Goal: Obtain resource: Download file/media

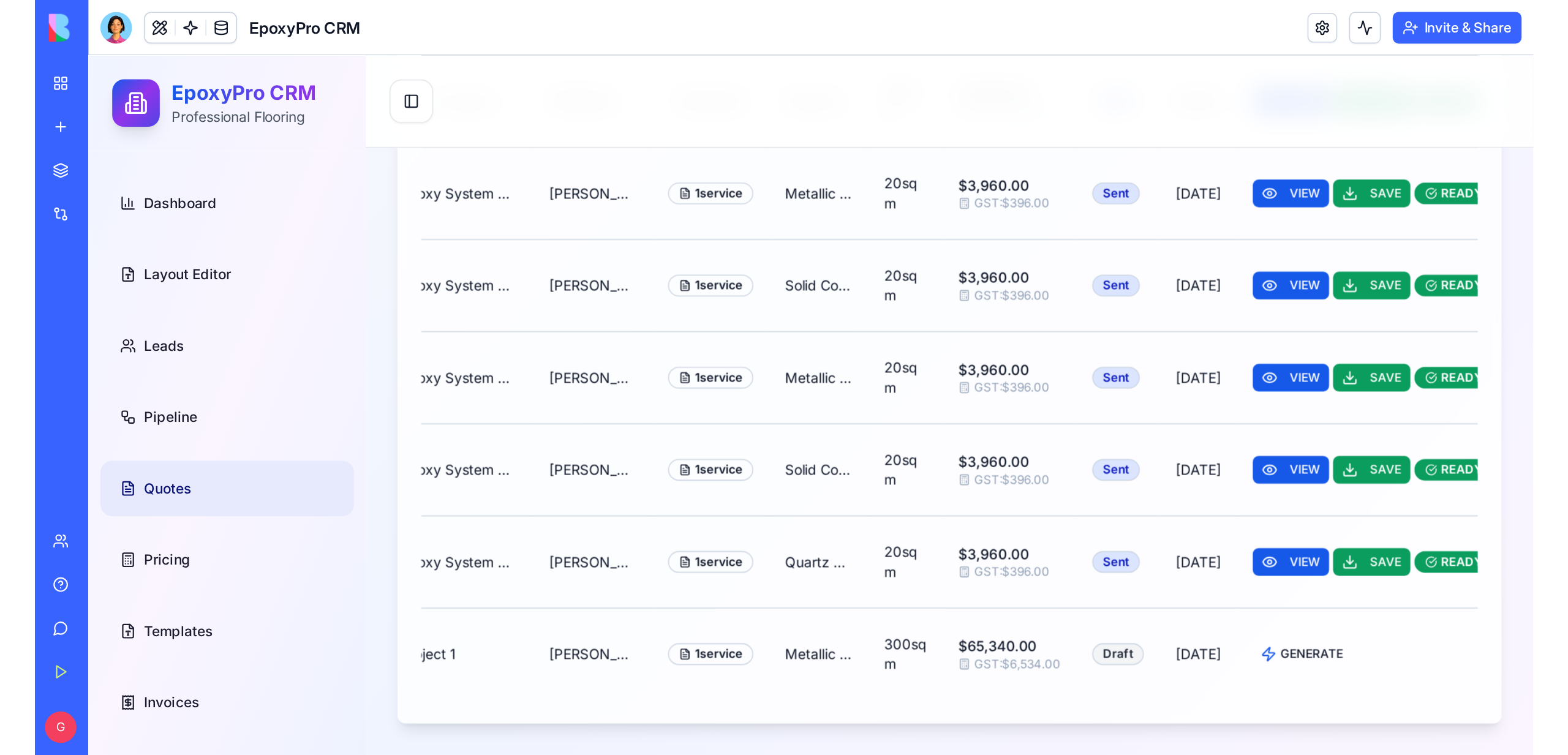
scroll to position [0, 136]
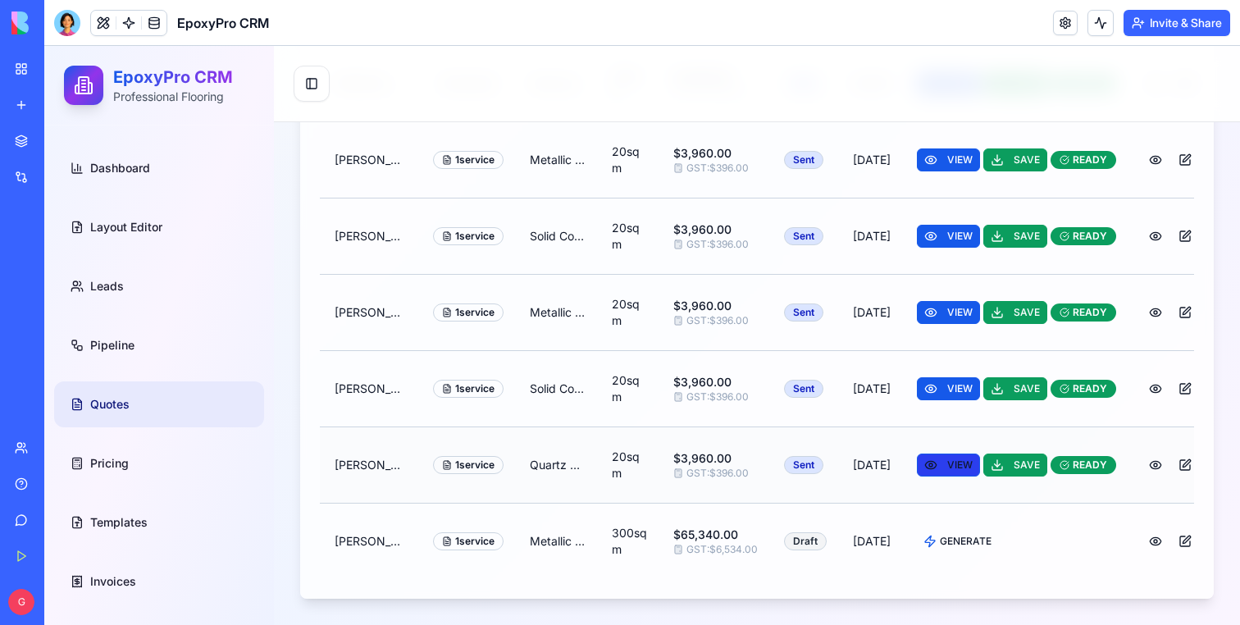
click at [917, 473] on button "VIEW" at bounding box center [948, 465] width 63 height 23
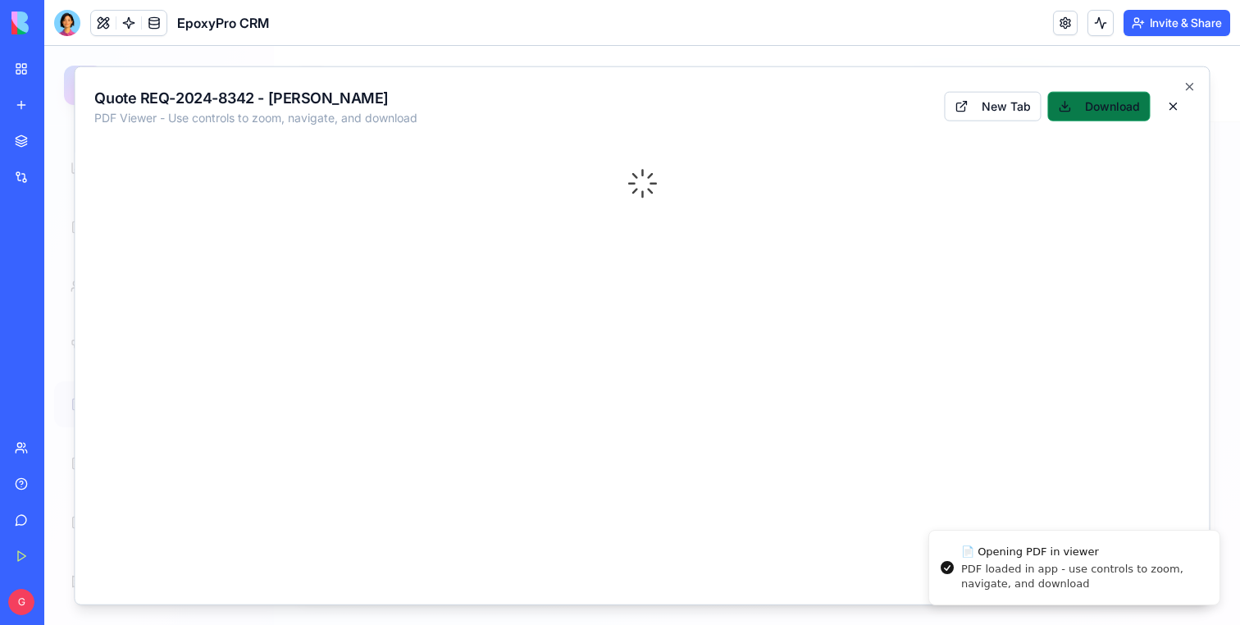
click at [1093, 102] on button "Download" at bounding box center [1099, 107] width 103 height 30
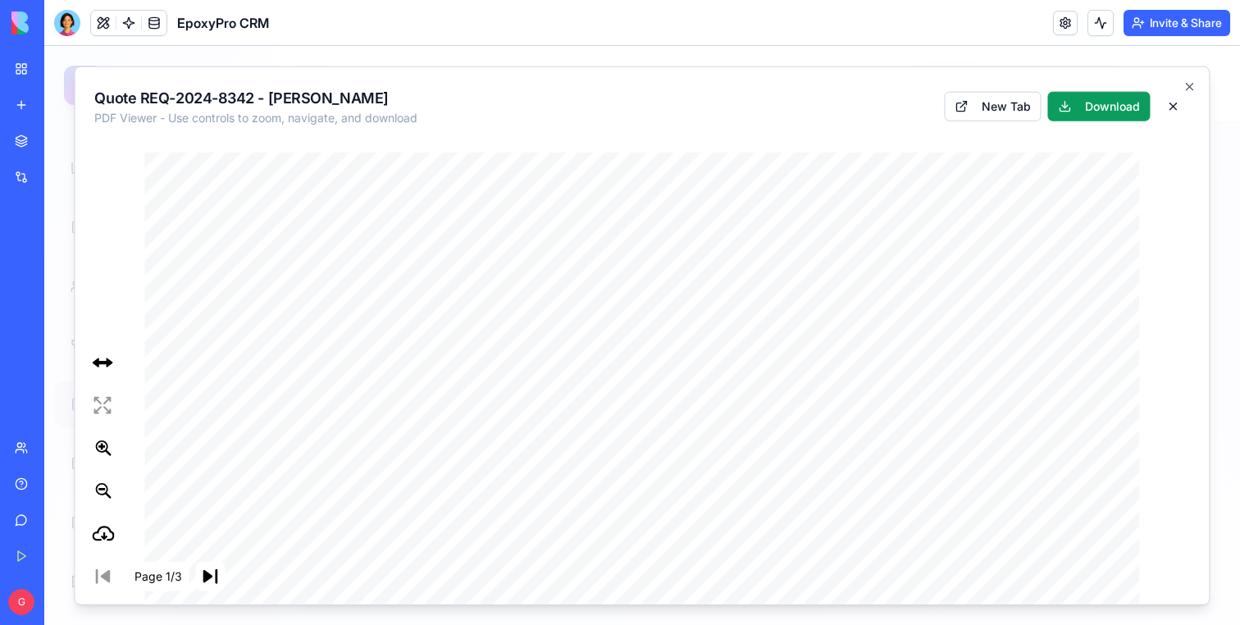
click at [380, 80] on div "Quote REQ-2024-8342 - [PERSON_NAME] PDF Viewer - Use controls to zoom, navigate…" at bounding box center [642, 103] width 1134 height 72
click at [375, 57] on div at bounding box center [642, 335] width 1196 height 579
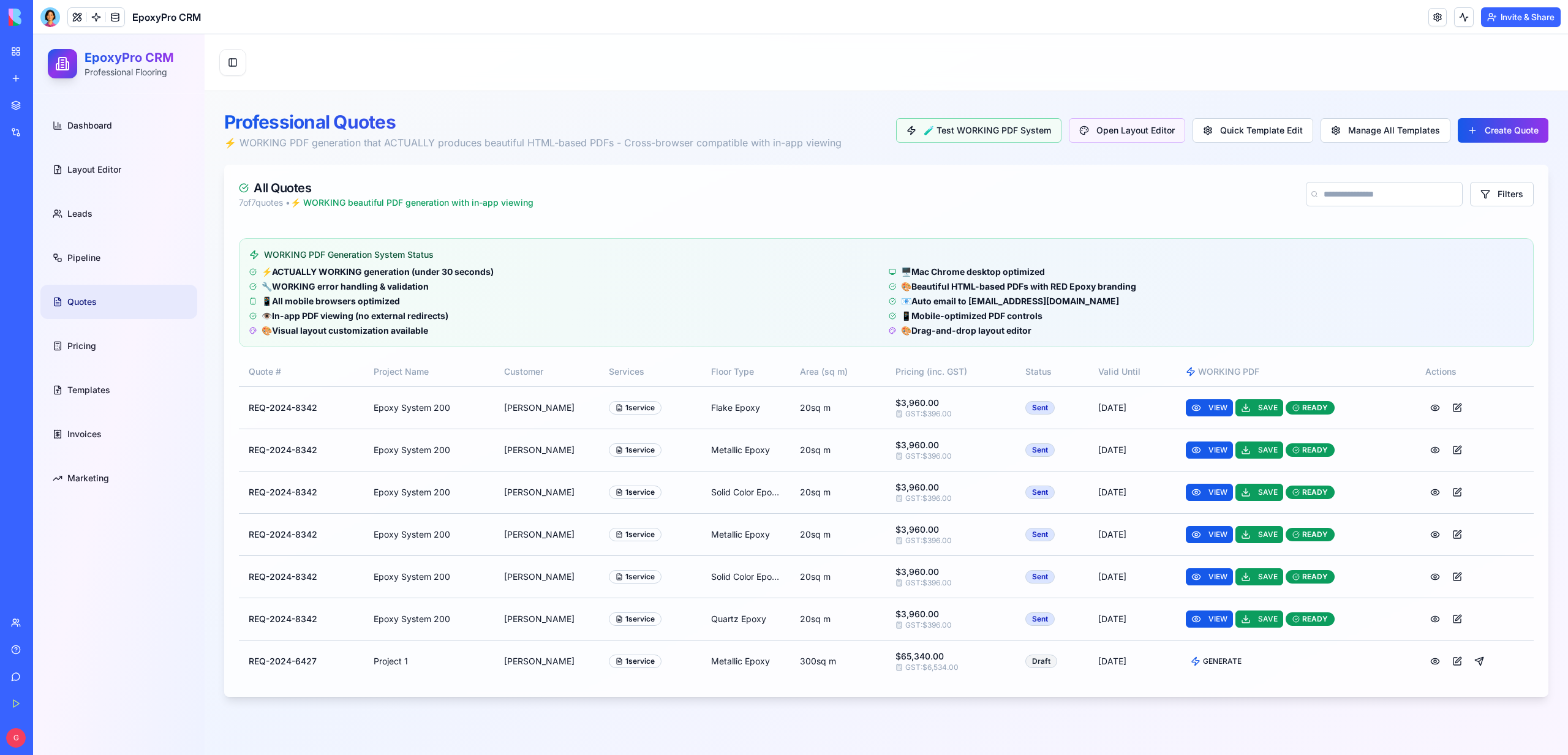
scroll to position [0, 0]
click at [925, 133] on button "Create Quote" at bounding box center [1502, 130] width 90 height 25
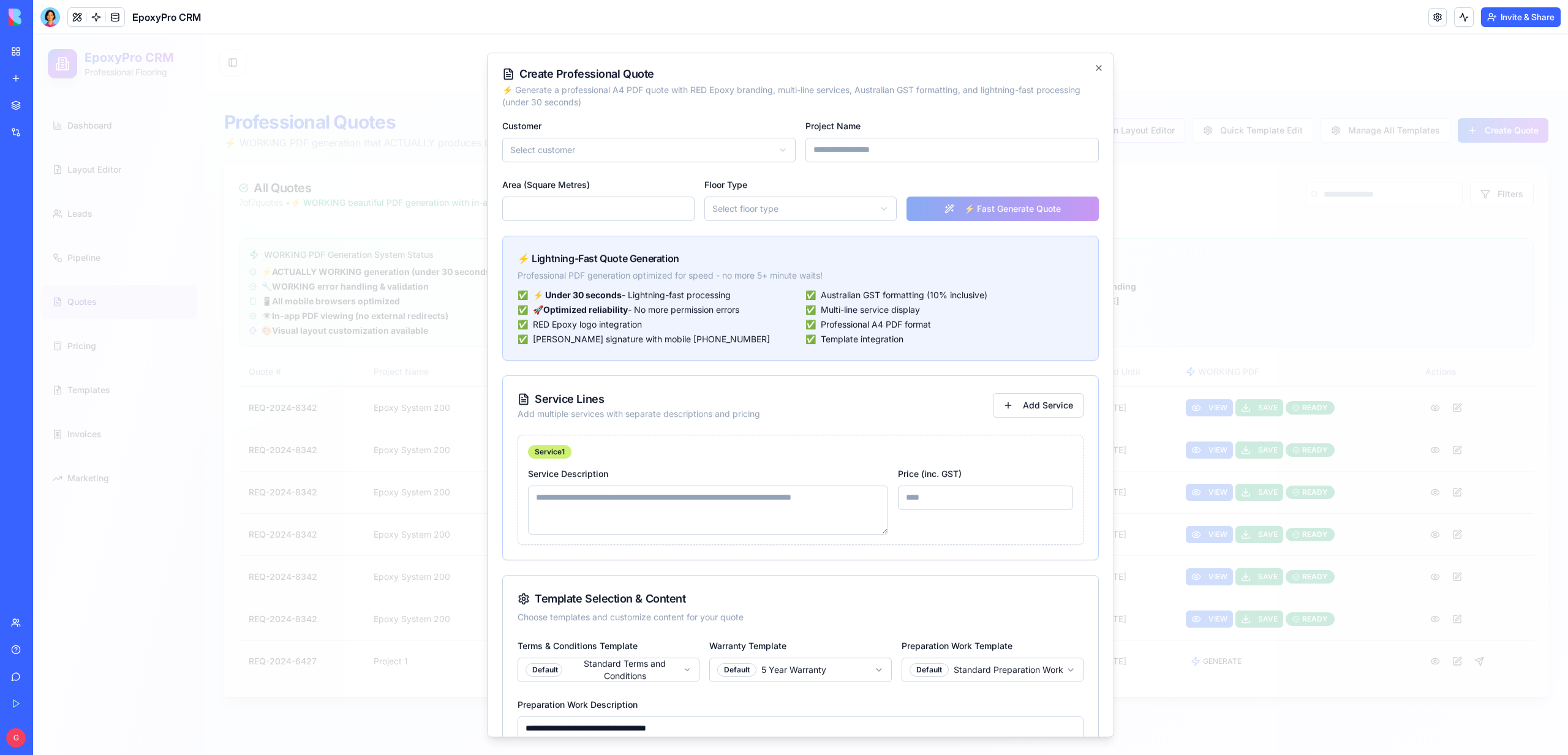
scroll to position [371, 0]
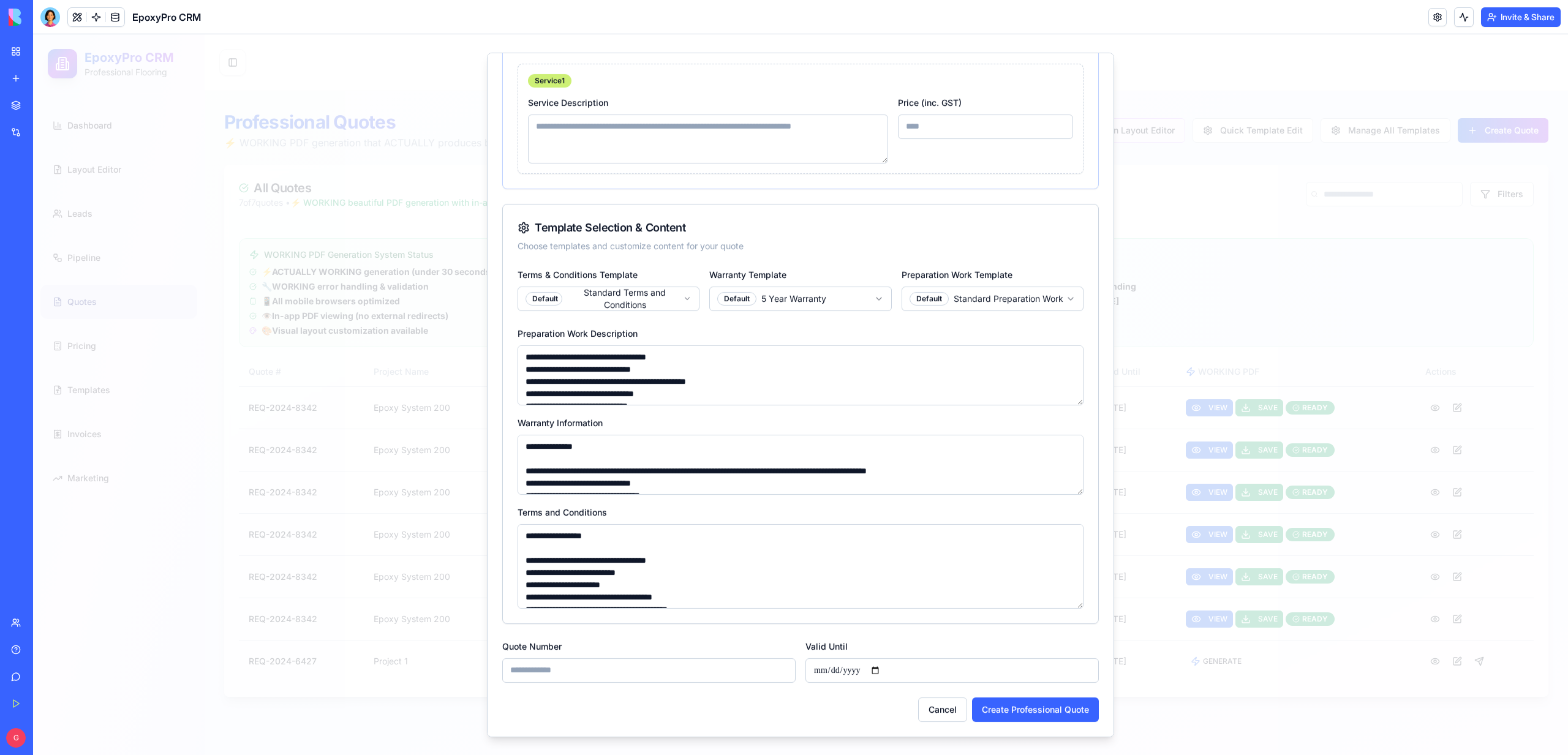
click at [925, 224] on div at bounding box center [800, 394] width 1534 height 721
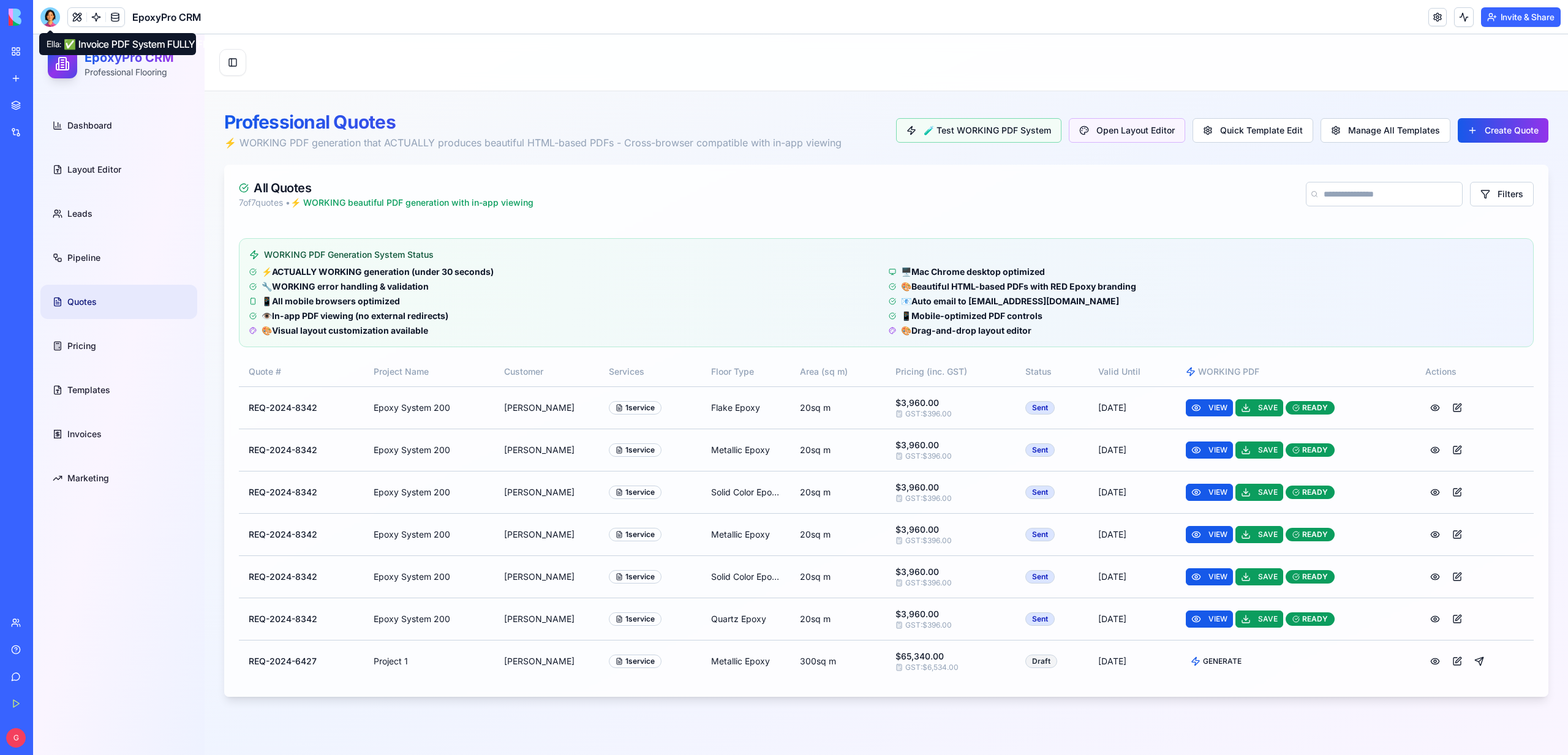
click at [49, 16] on div at bounding box center [50, 17] width 19 height 19
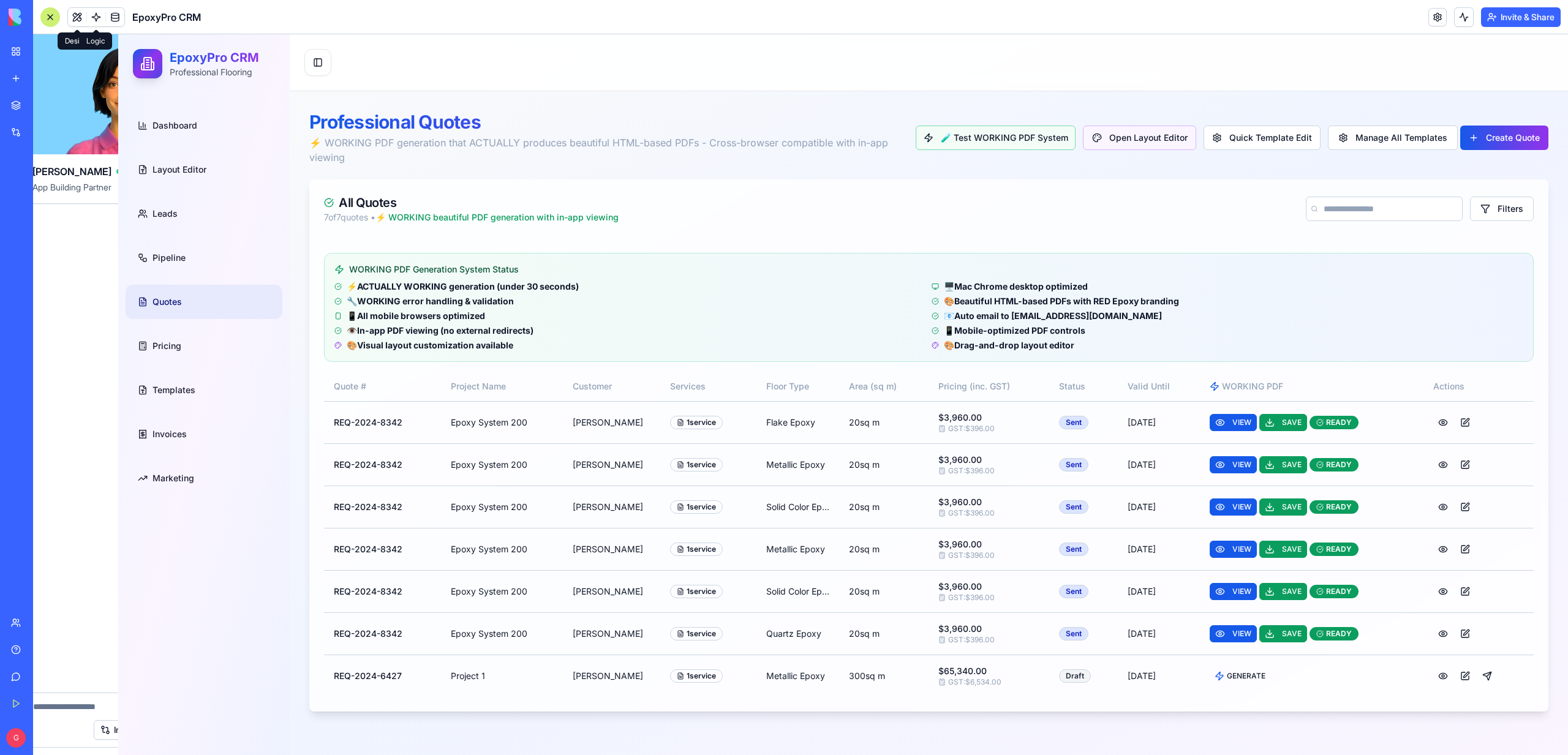
scroll to position [0, 0]
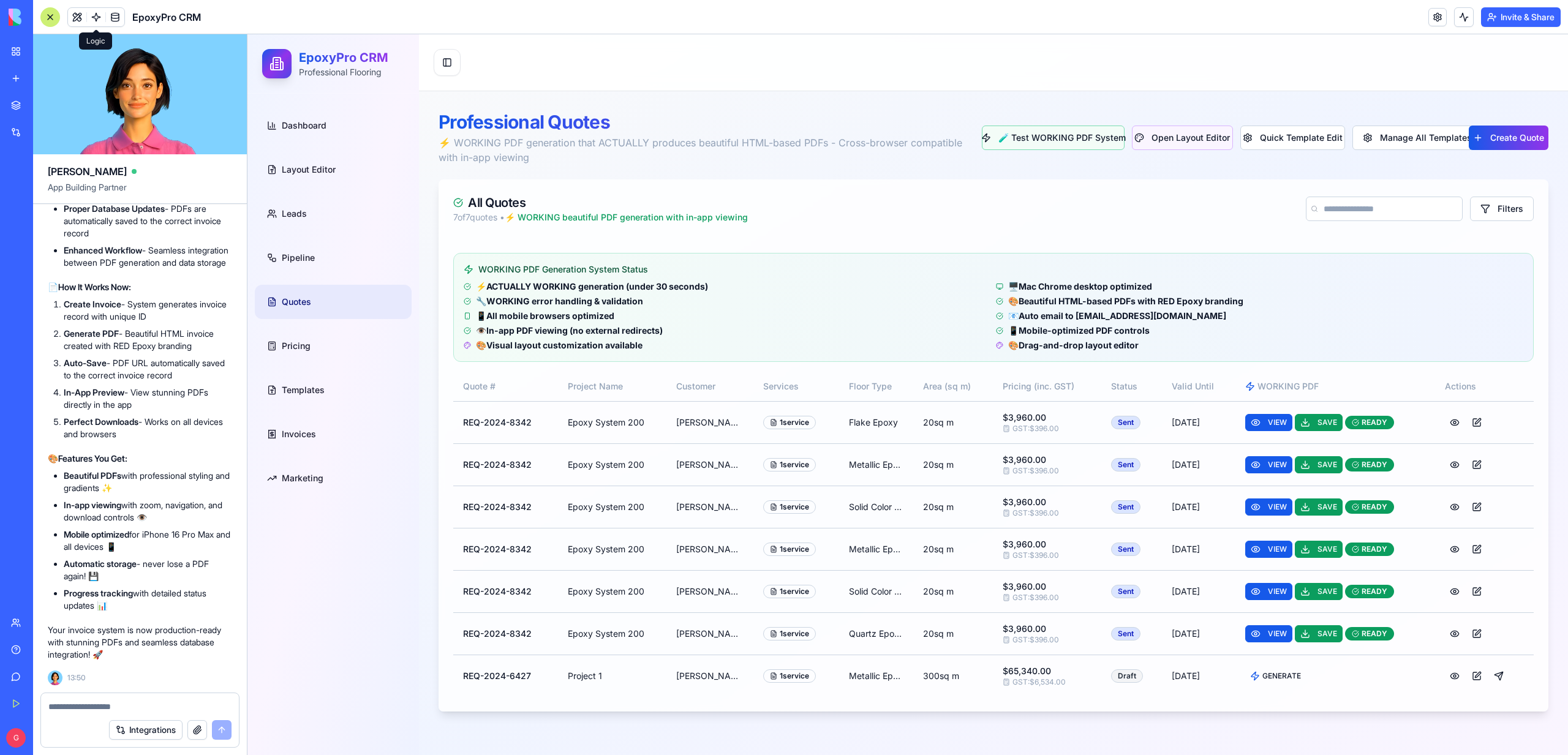
click at [102, 20] on link at bounding box center [96, 17] width 19 height 19
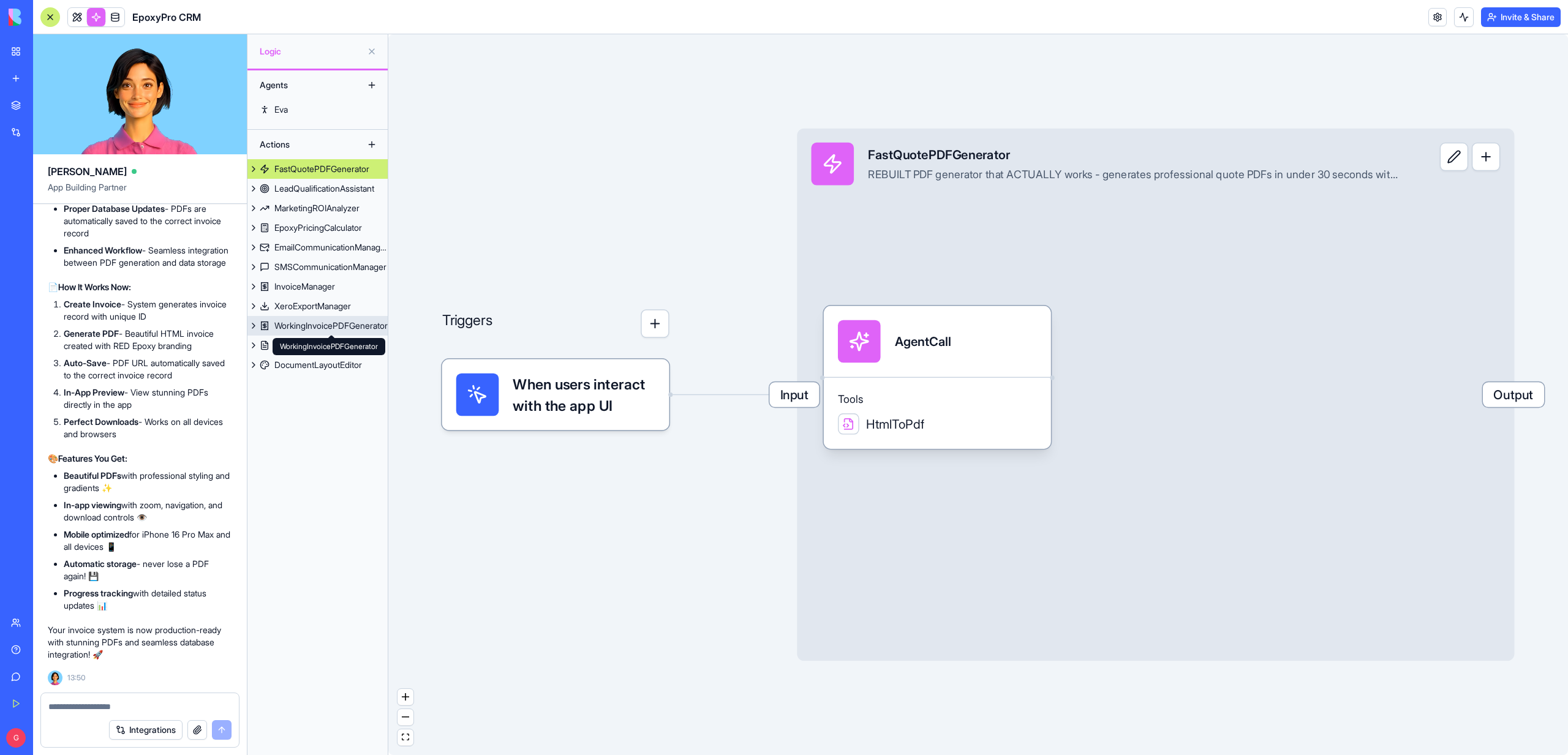
click at [326, 329] on div "WorkingInvoicePDFGenerator" at bounding box center [331, 326] width 113 height 12
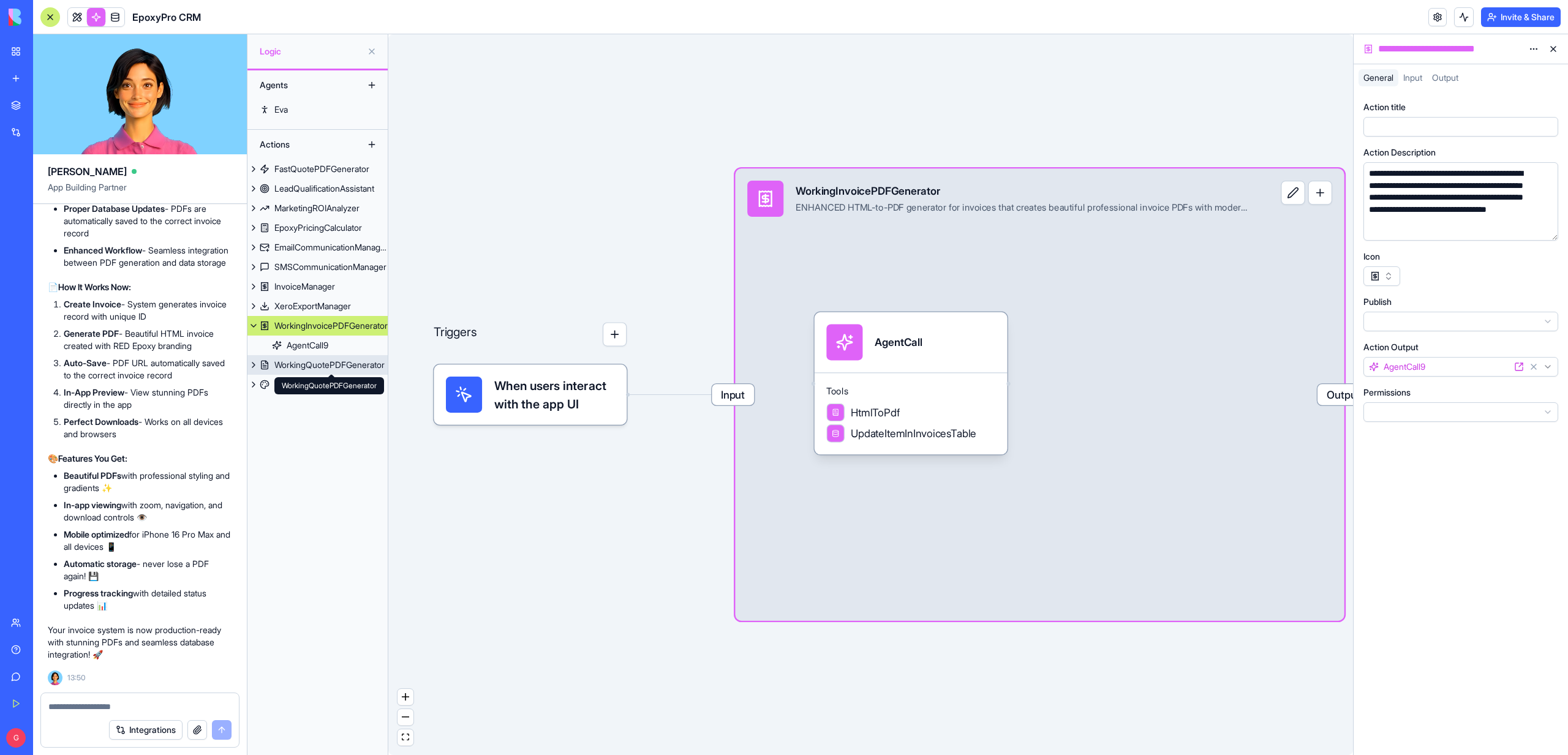
click at [324, 364] on div "WorkingQuotePDFGenerator" at bounding box center [329, 365] width 111 height 12
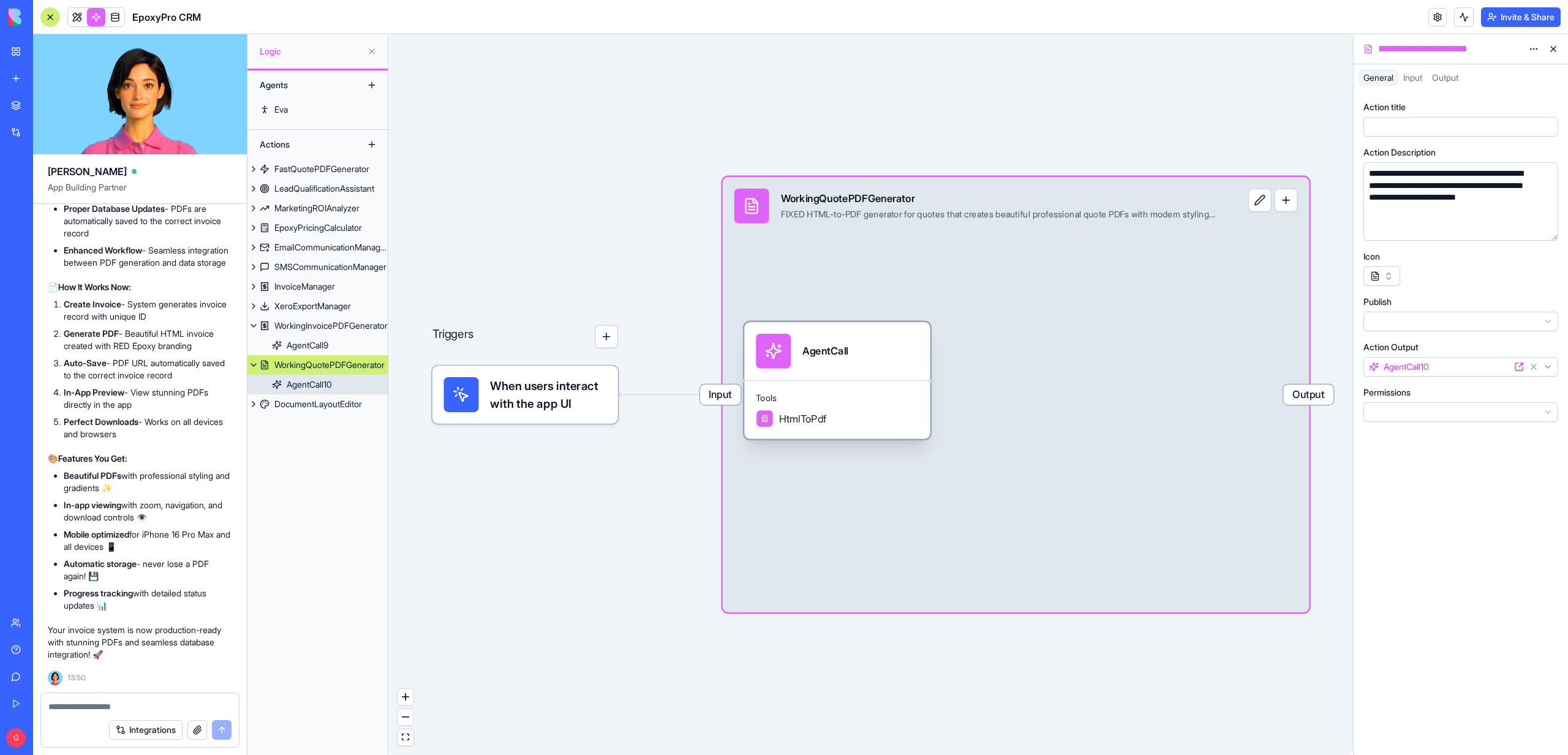
click at [874, 393] on span "Tools" at bounding box center [837, 399] width 163 height 12
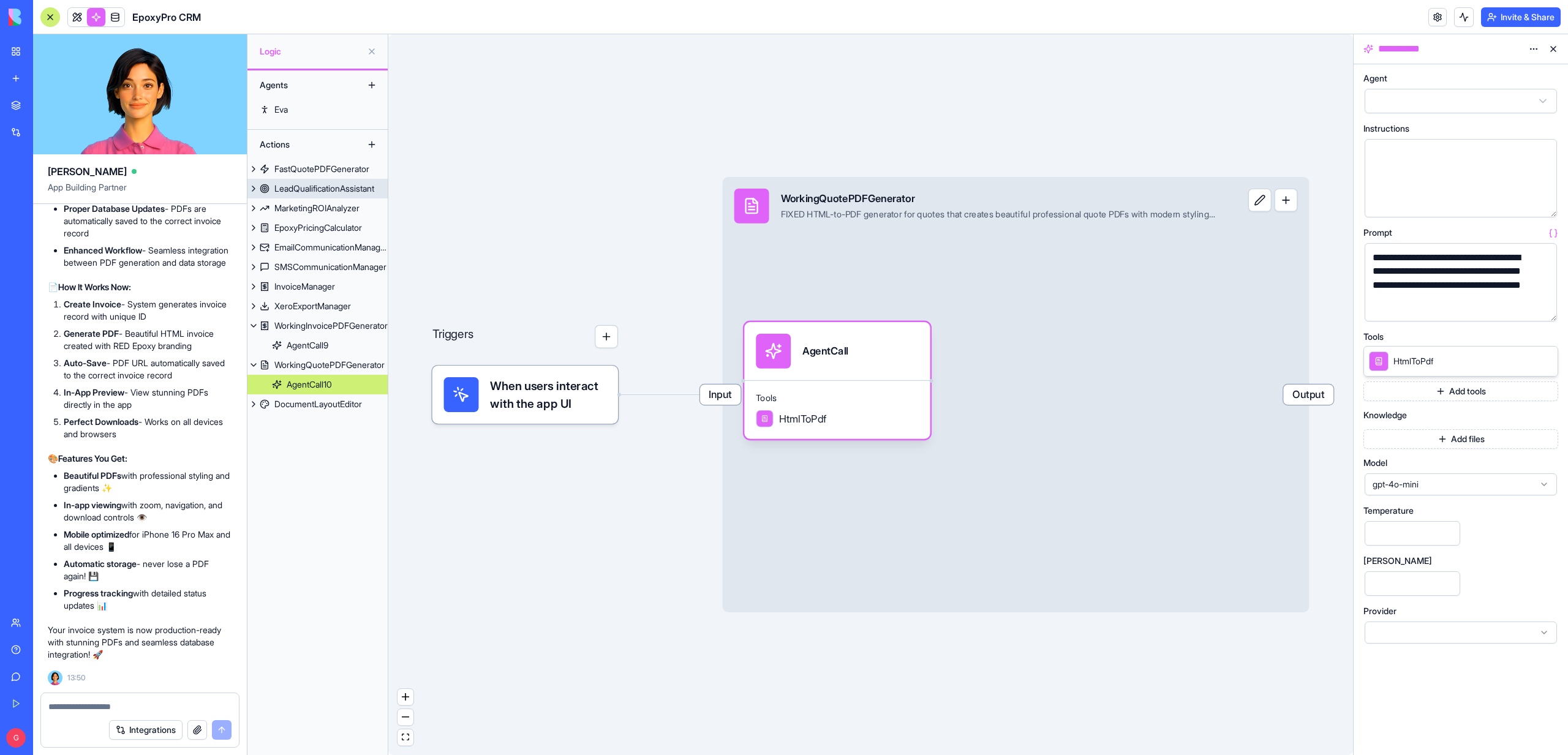
click at [345, 191] on div "LeadQualificationAssistant" at bounding box center [324, 188] width 100 height 12
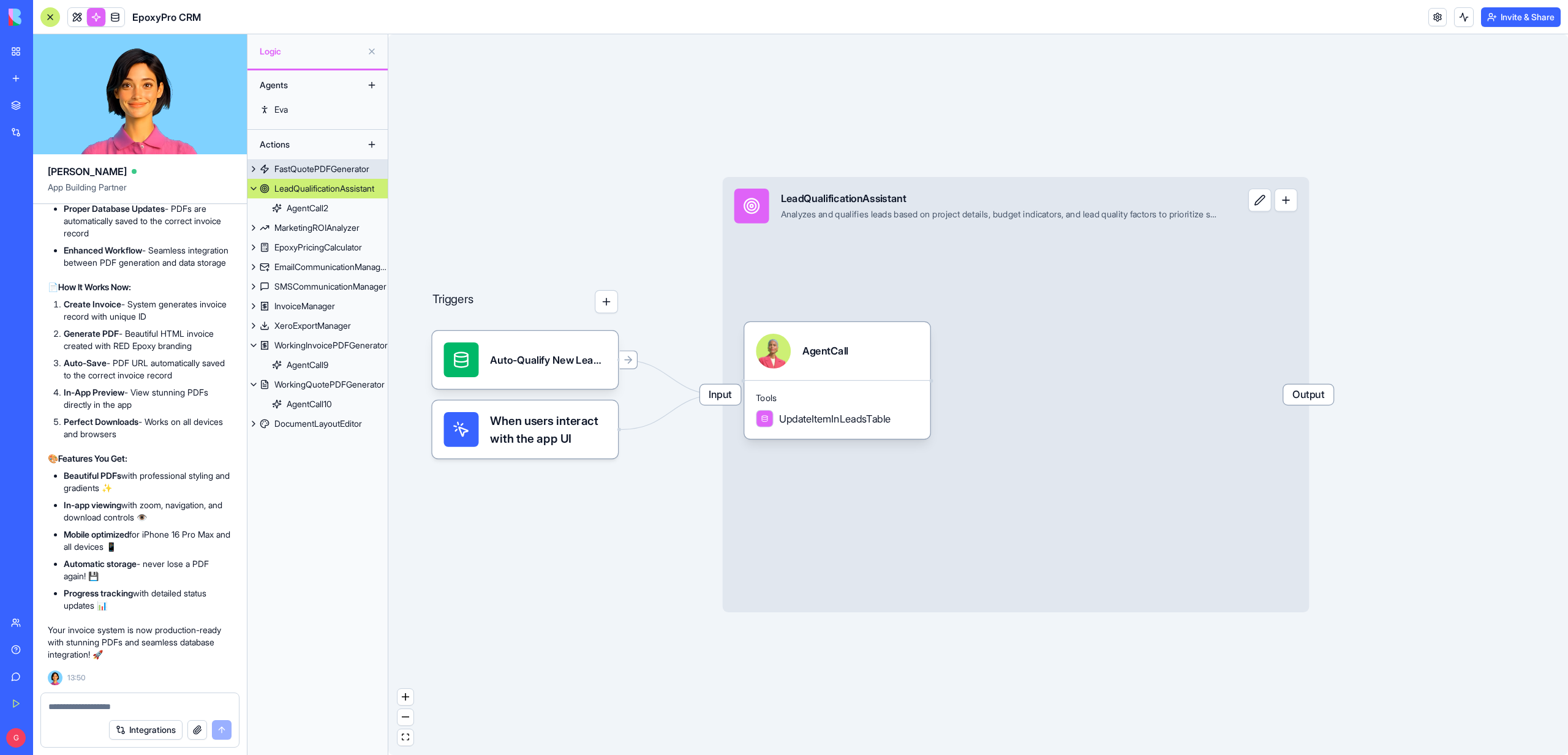
click at [279, 163] on div "FastQuotePDFGenerator" at bounding box center [321, 169] width 95 height 12
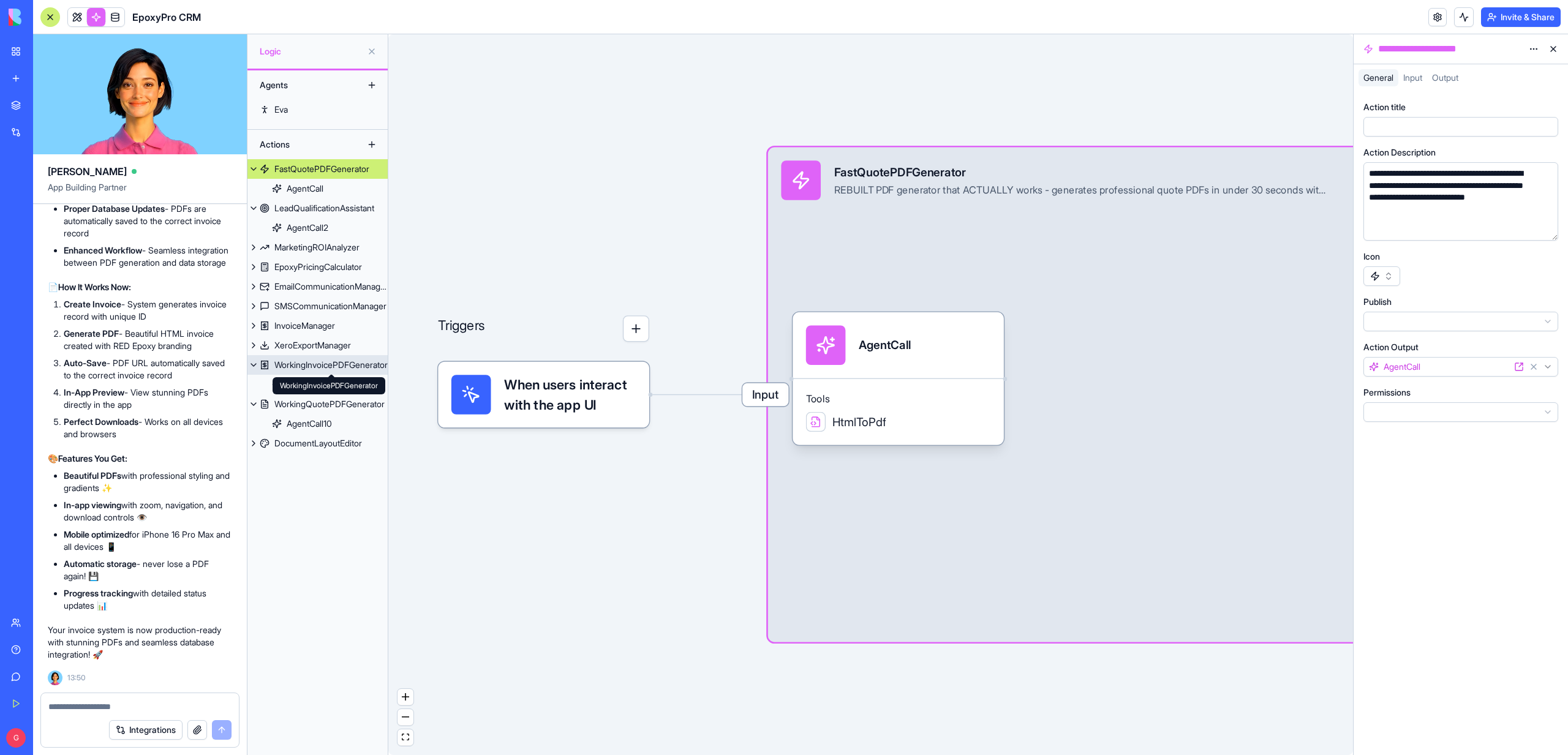
click at [281, 370] on div "WorkingInvoicePDFGenerator" at bounding box center [331, 365] width 113 height 12
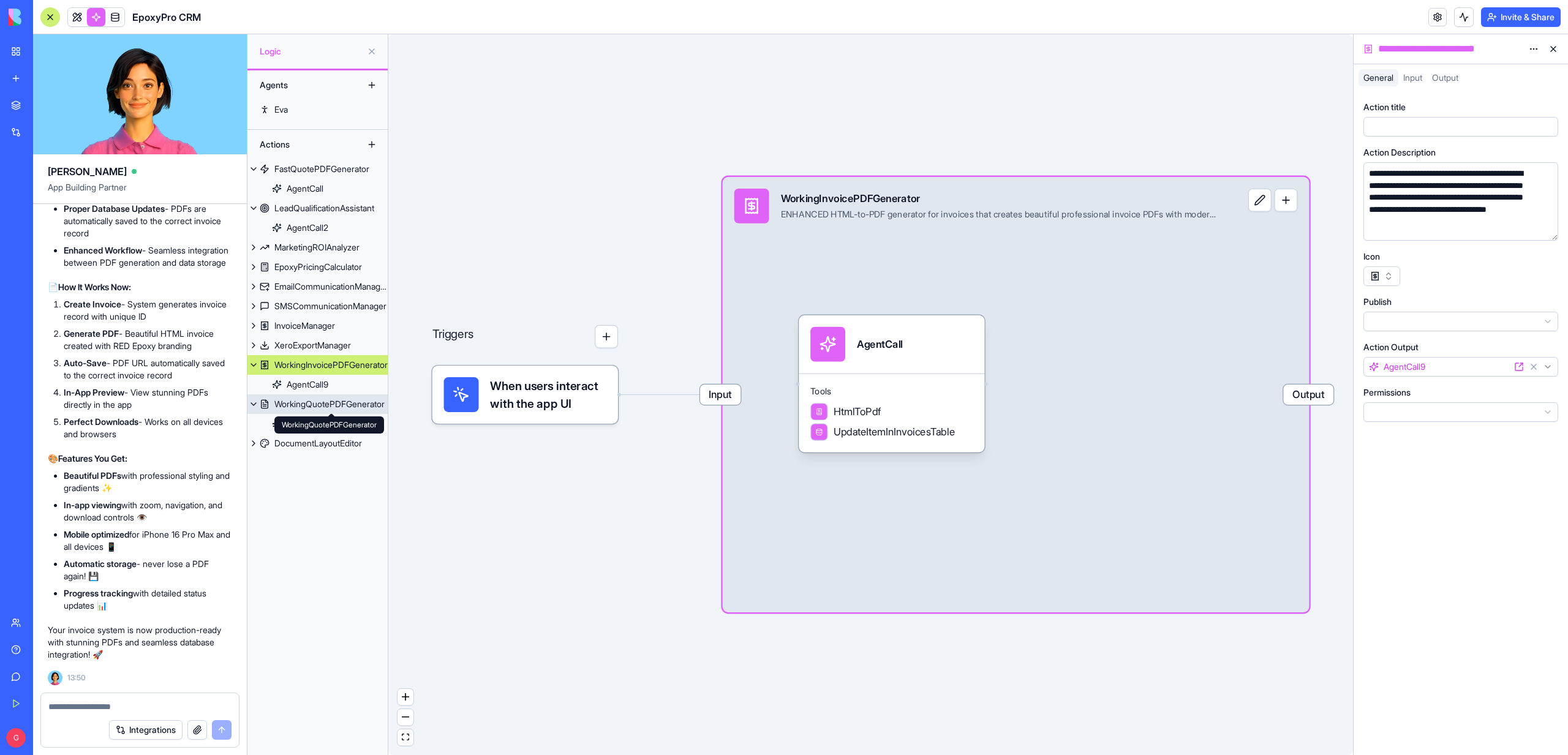
click at [303, 408] on div "WorkingQuotePDFGenerator" at bounding box center [329, 404] width 111 height 12
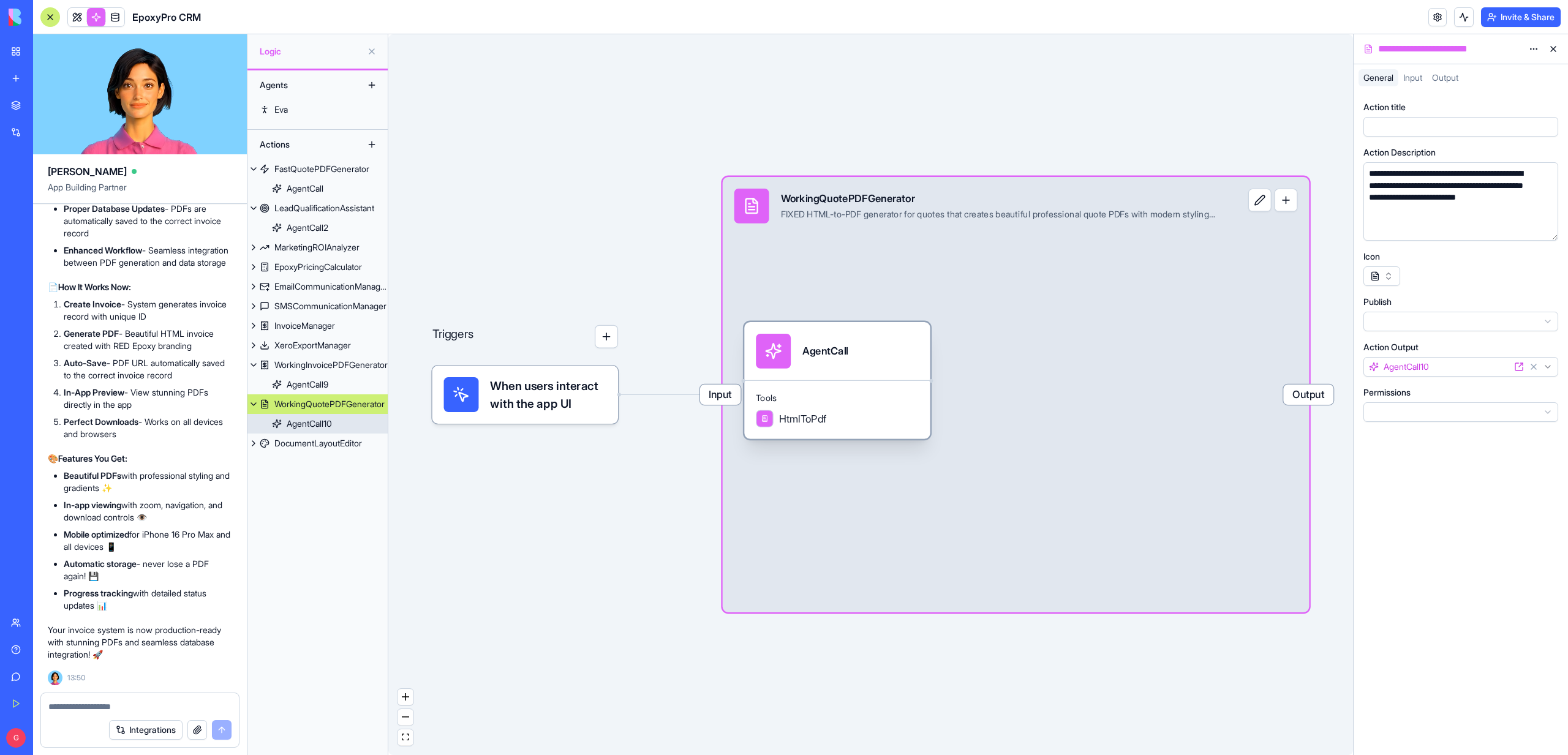
click at [871, 407] on div "Tools HtmlToPdf" at bounding box center [837, 409] width 186 height 59
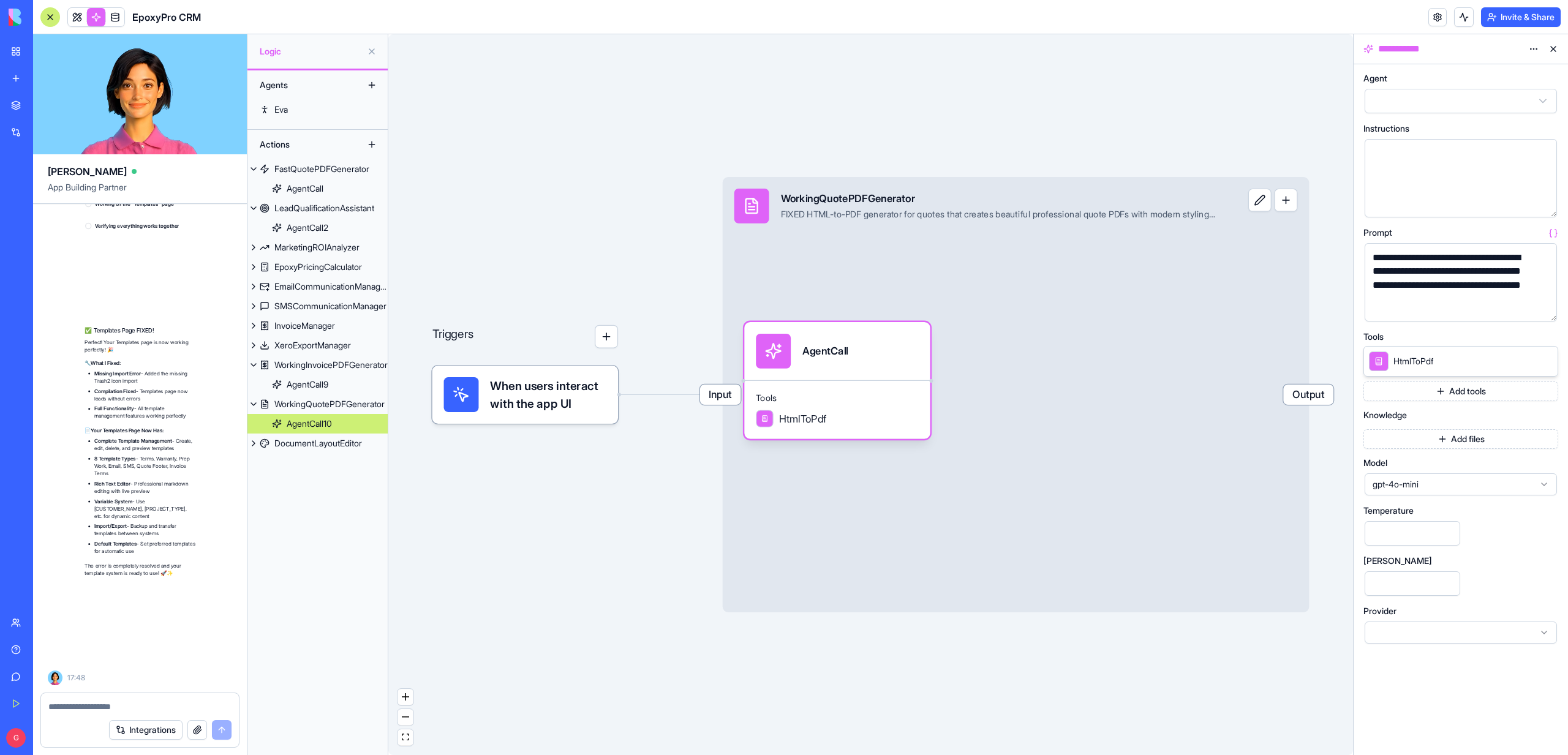
scroll to position [51805, 0]
